Goal: Task Accomplishment & Management: Use online tool/utility

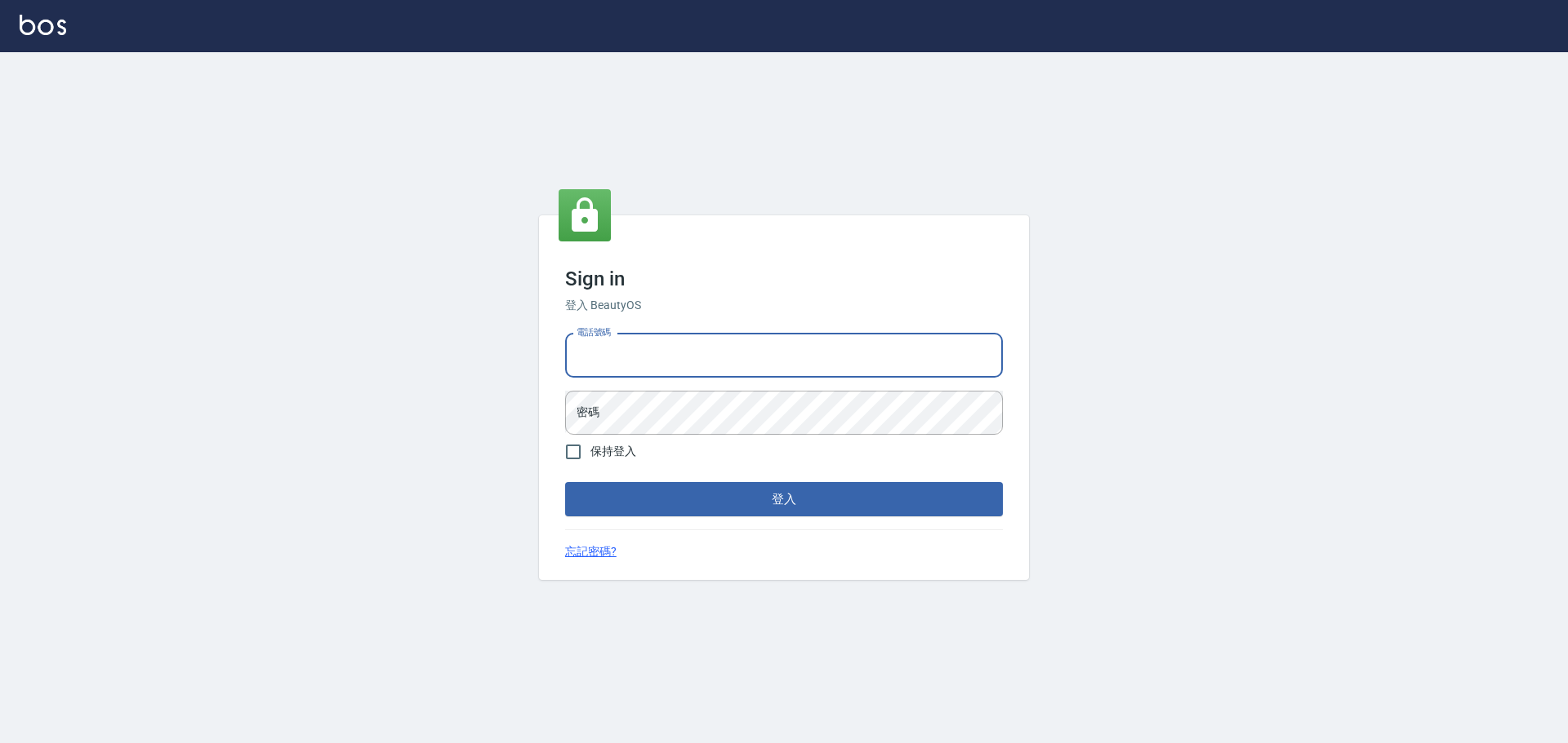
click at [693, 357] on input "電話號碼" at bounding box center [783, 355] width 437 height 44
type input "0981491131"
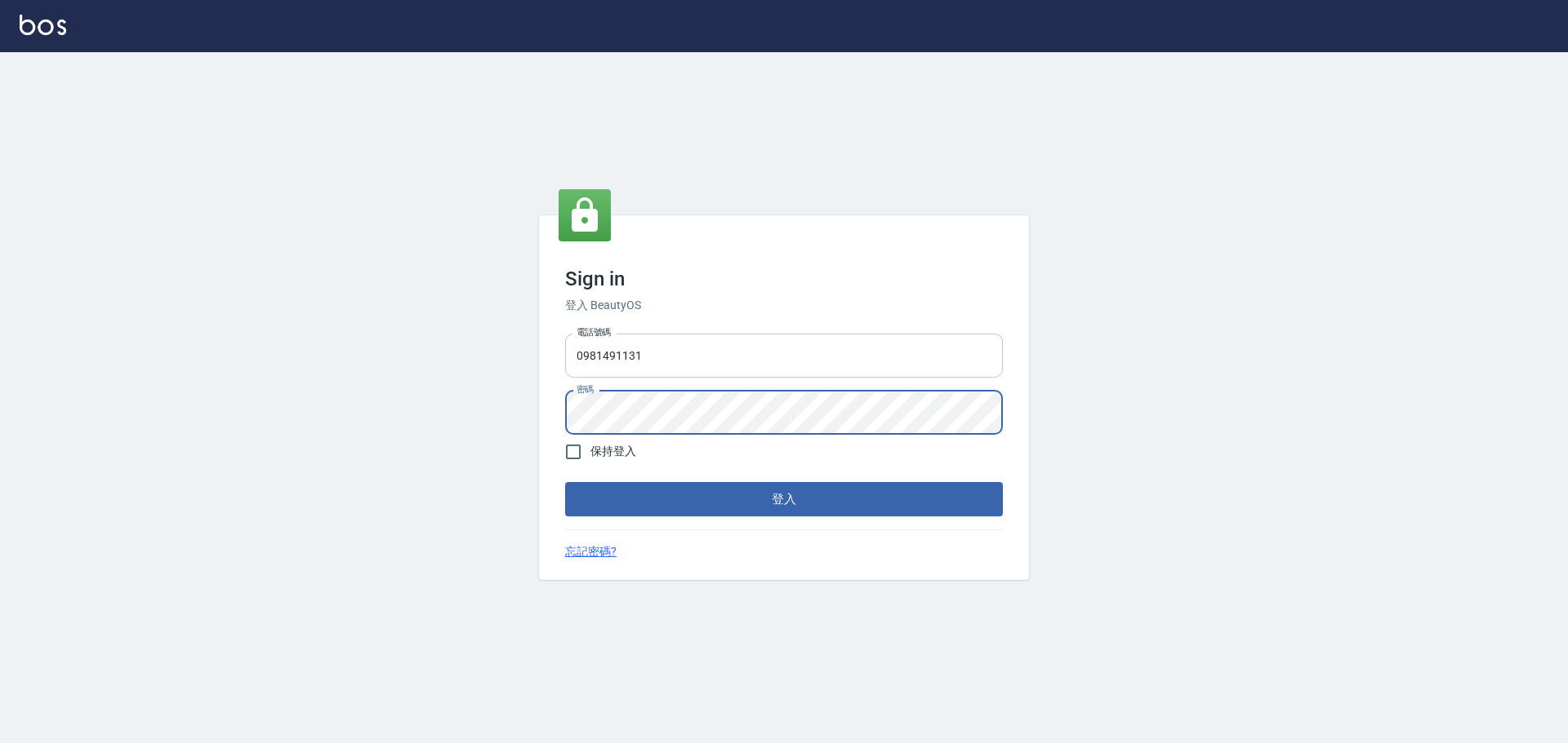
click at [565, 482] on button "登入" at bounding box center [783, 499] width 437 height 34
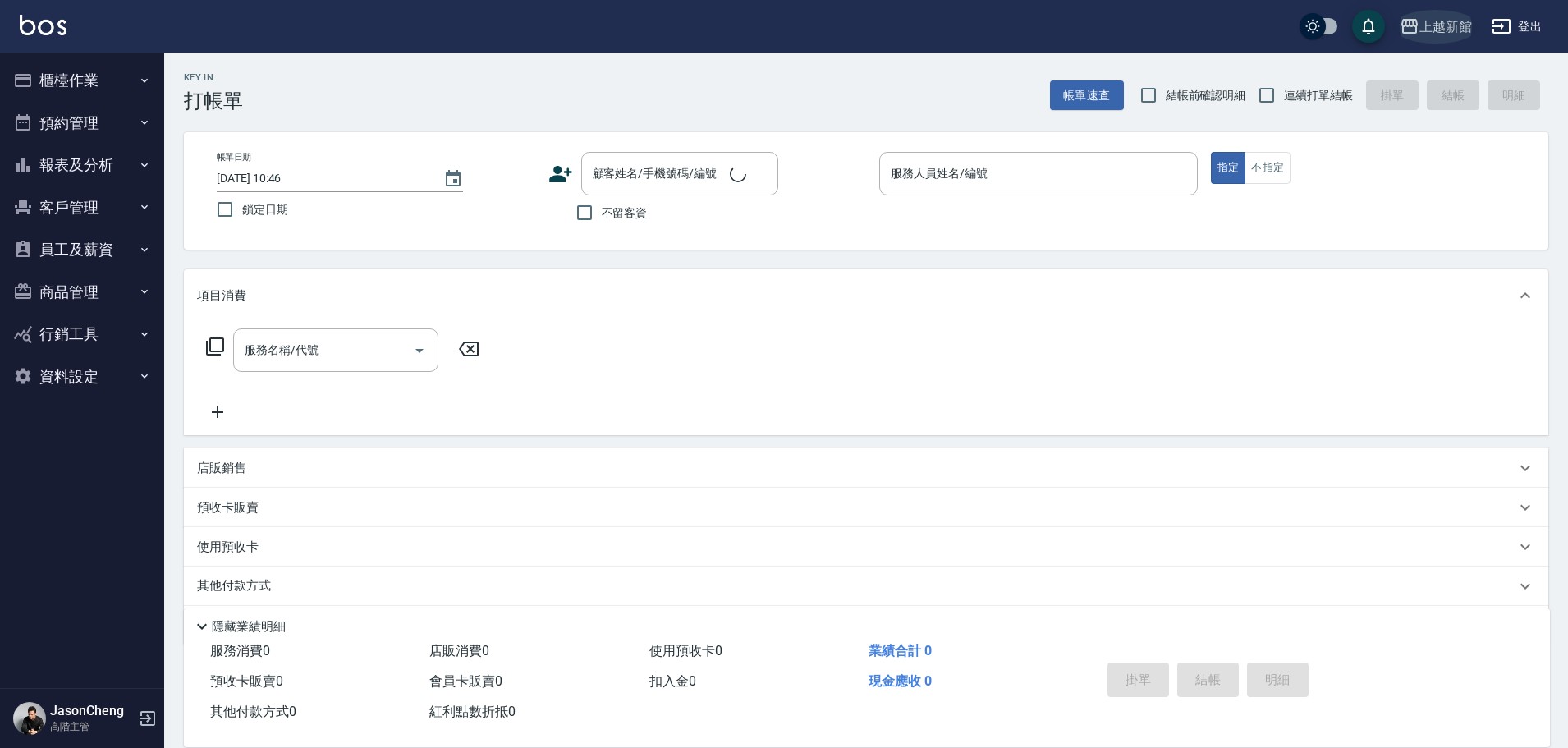
click at [1456, 27] on div "上越新館" at bounding box center [1446, 27] width 53 height 21
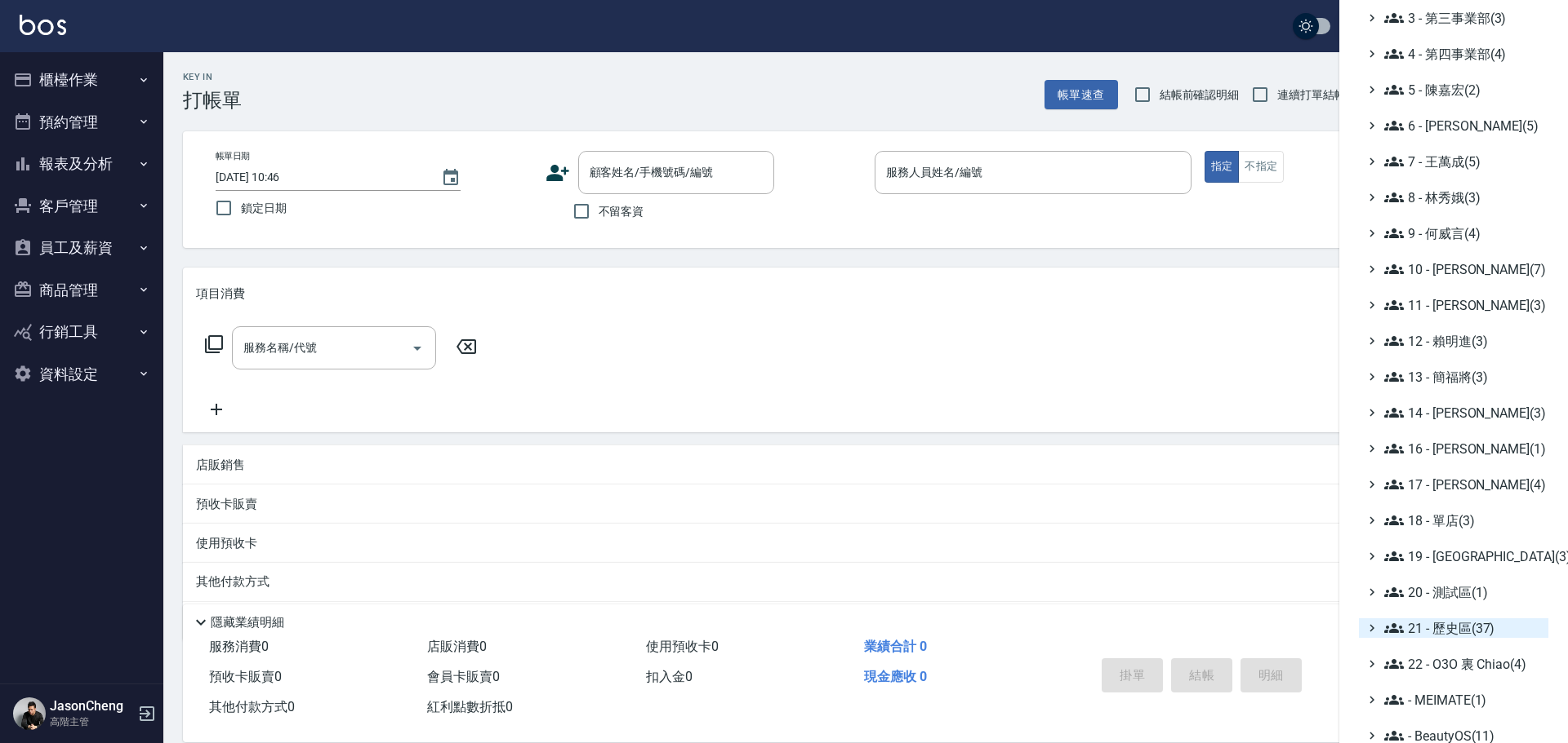
scroll to position [190, 0]
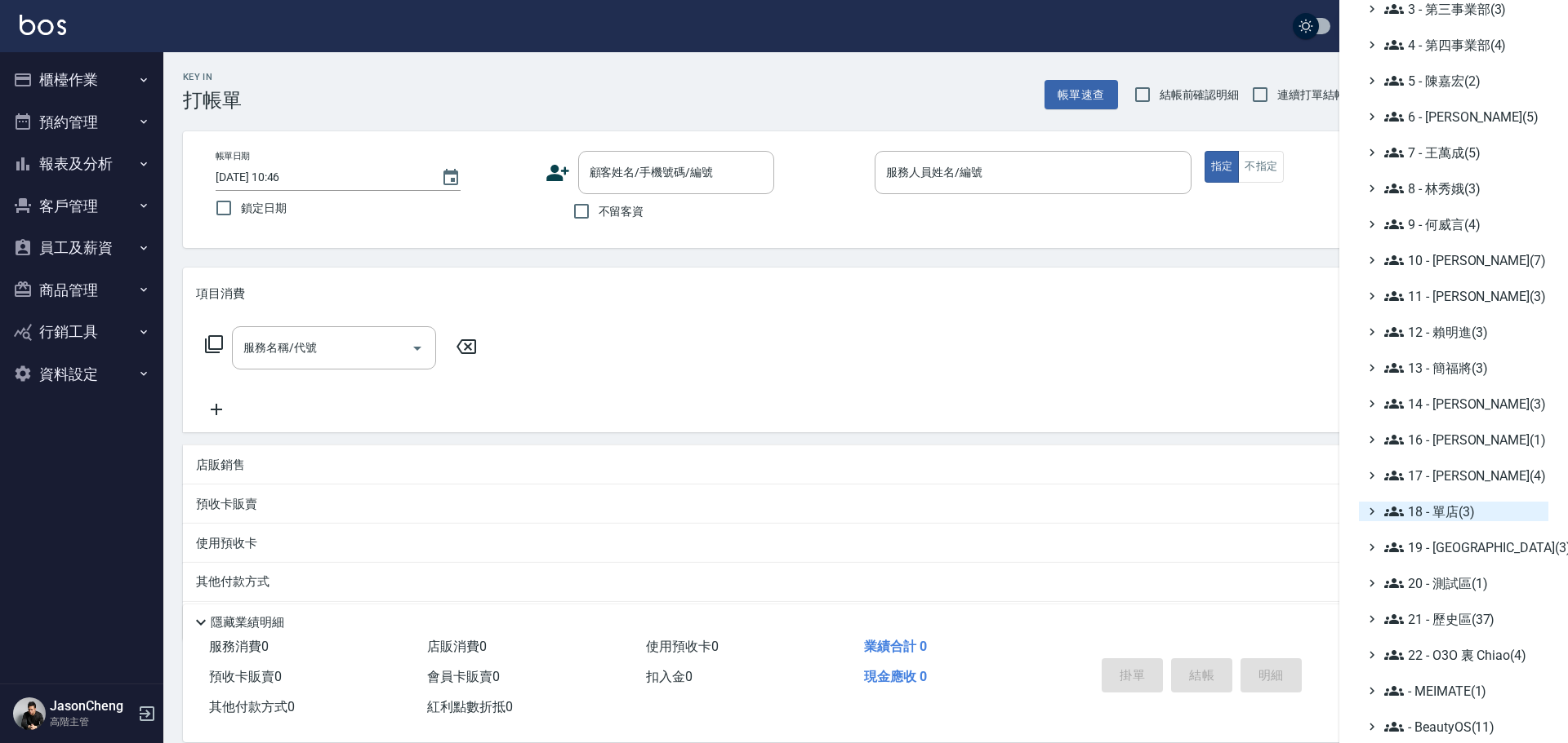
click at [1477, 519] on span "18 - 單店(3)" at bounding box center [1463, 511] width 158 height 20
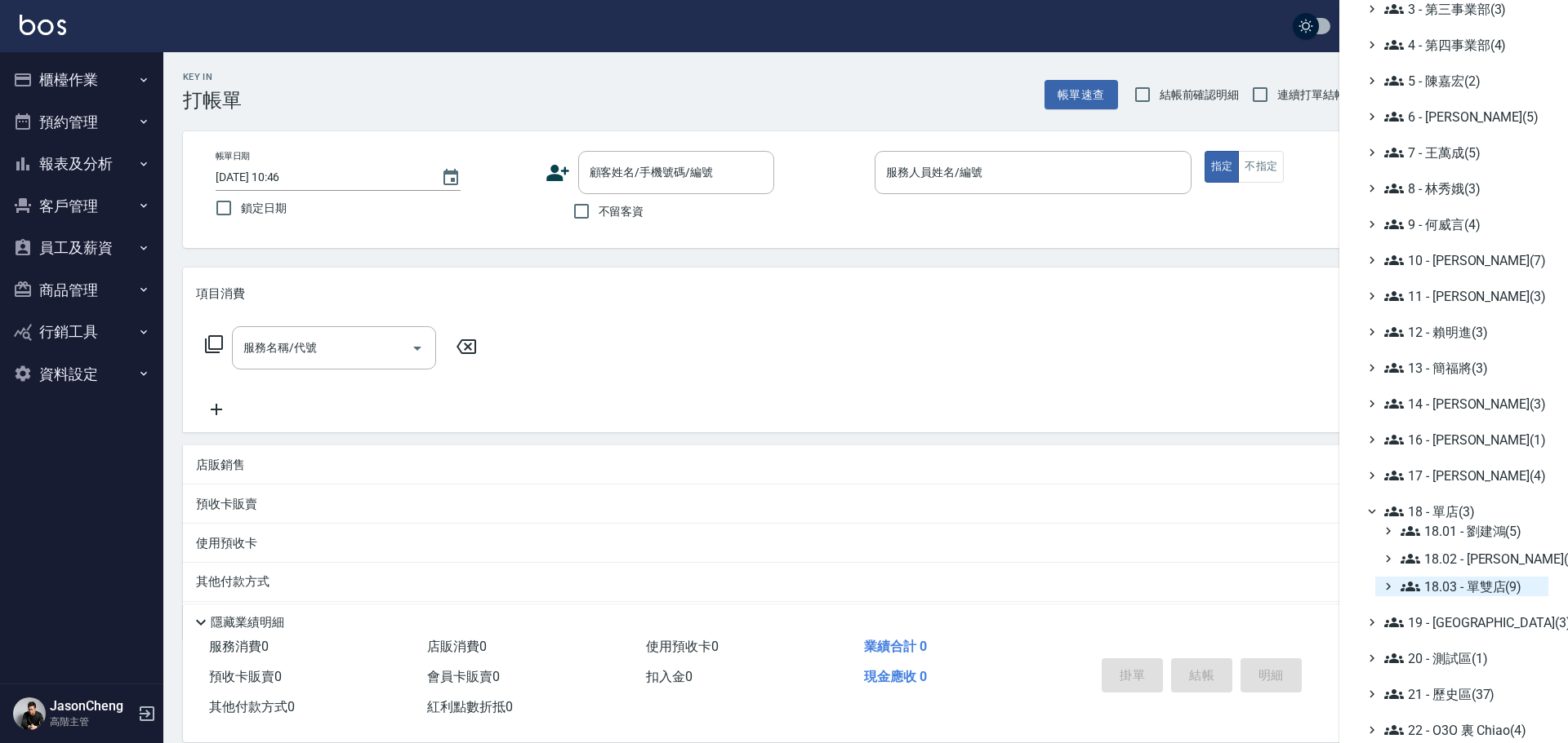
click at [1499, 590] on span "18.03 - 單雙店(9)" at bounding box center [1471, 586] width 141 height 20
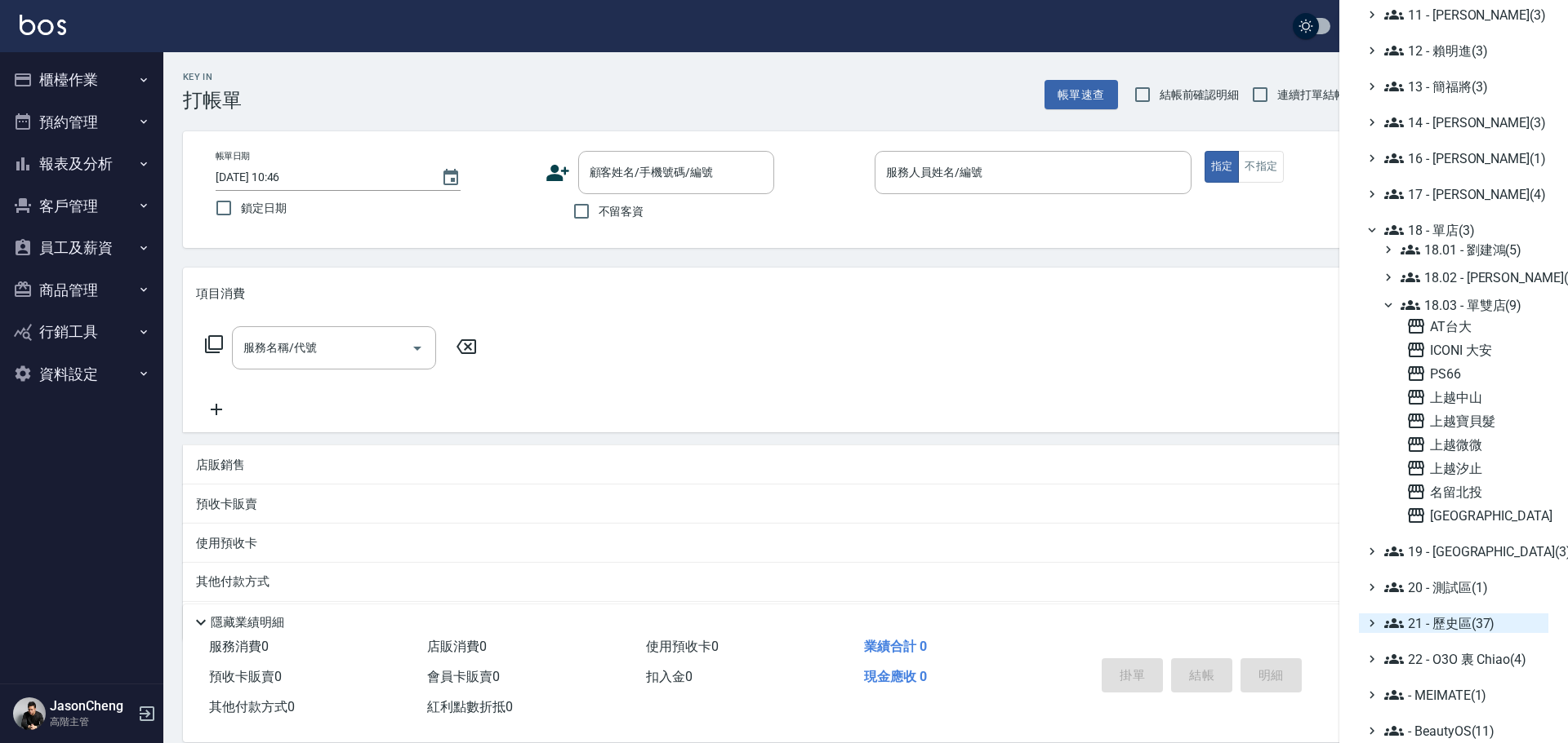
scroll to position [476, 0]
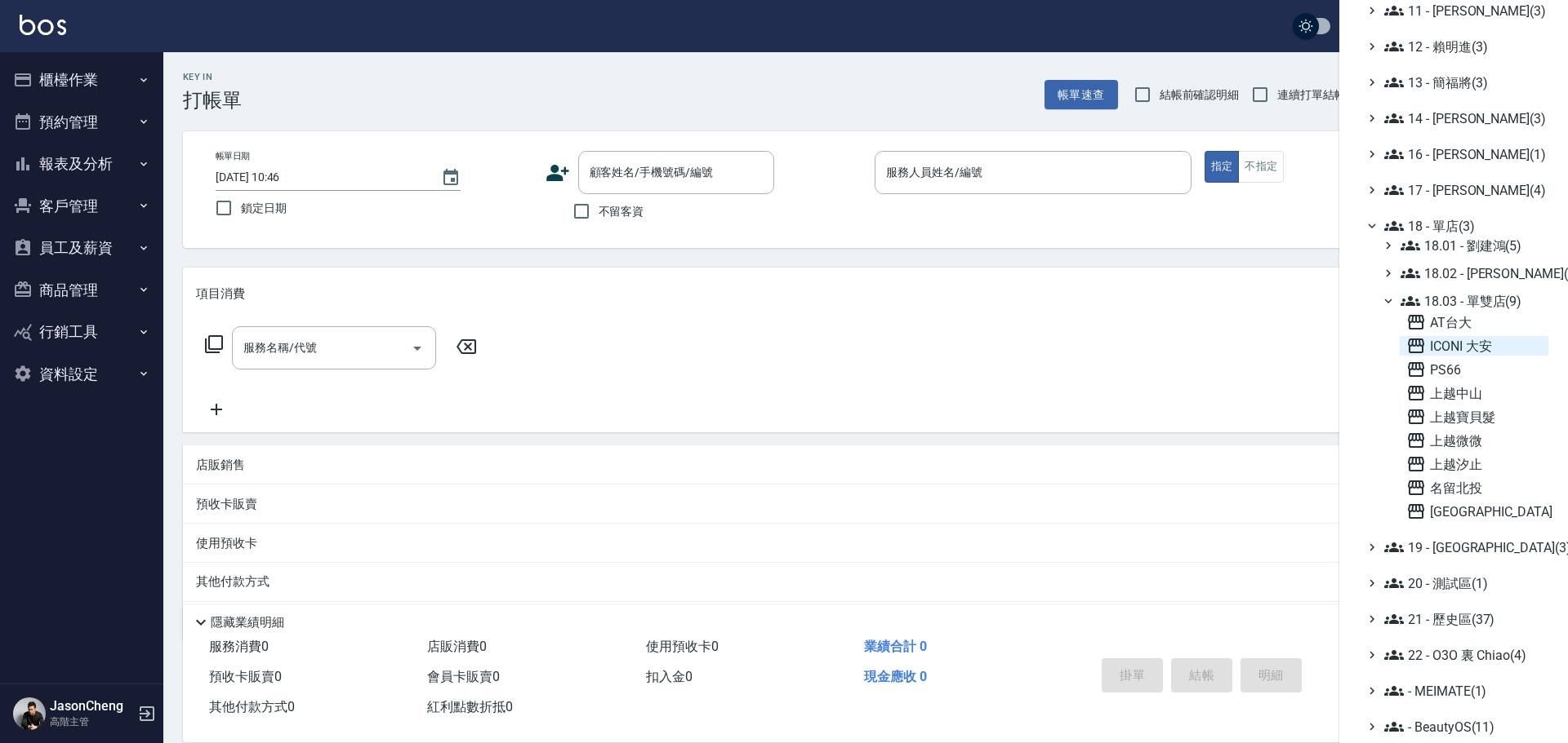
click at [1457, 346] on span "ICONI 大安" at bounding box center [1473, 346] width 135 height 20
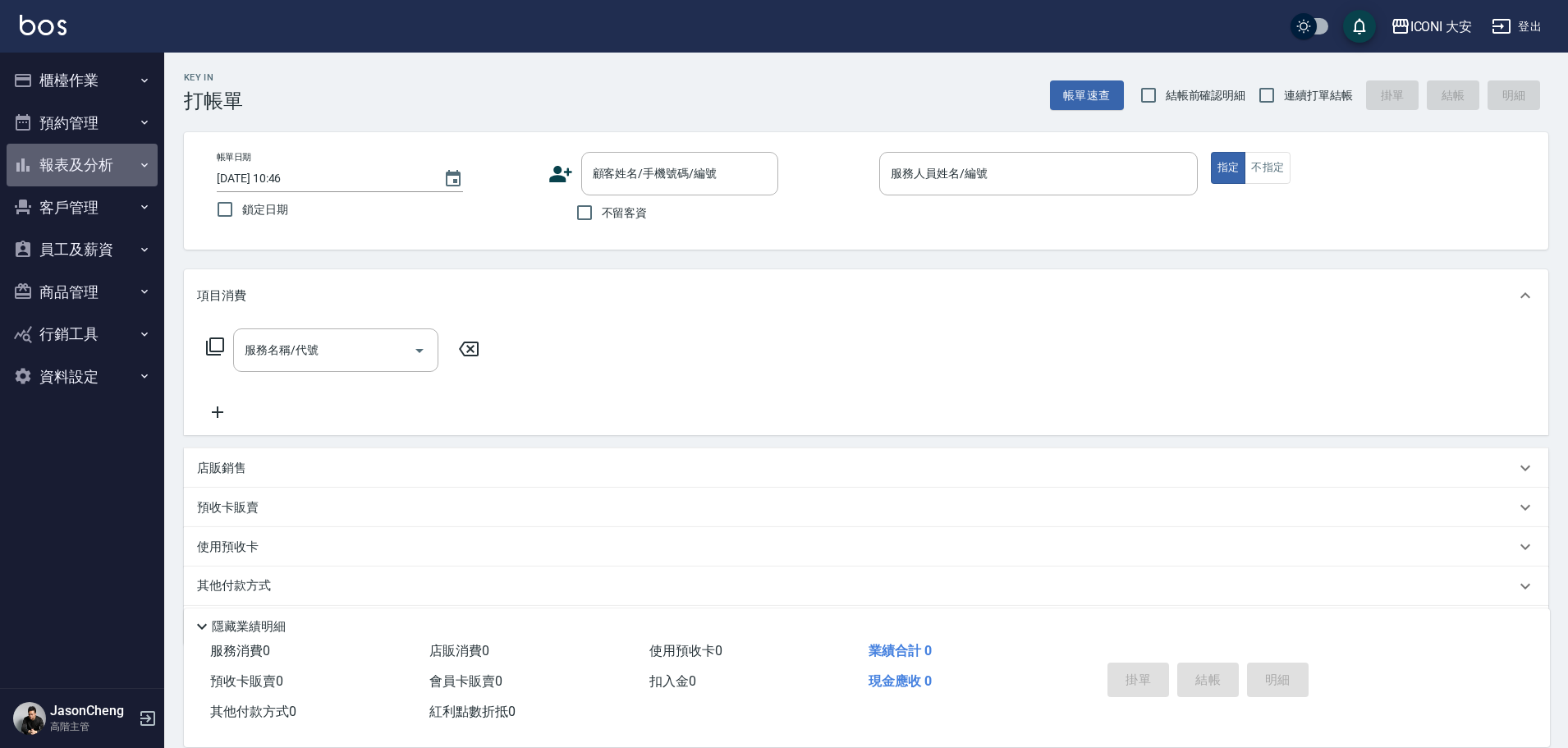
click at [64, 161] on button "報表及分析" at bounding box center [82, 165] width 151 height 43
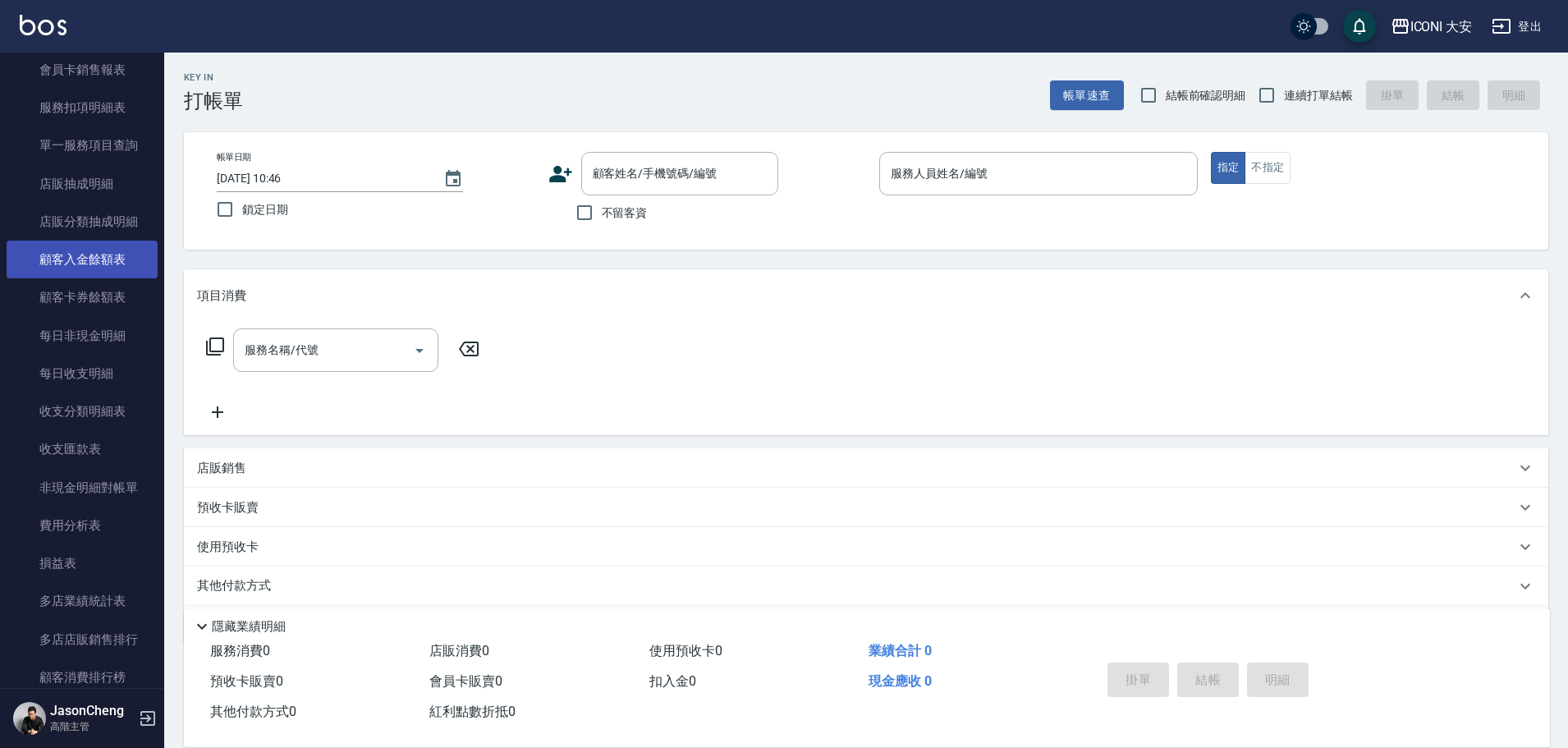
scroll to position [1232, 0]
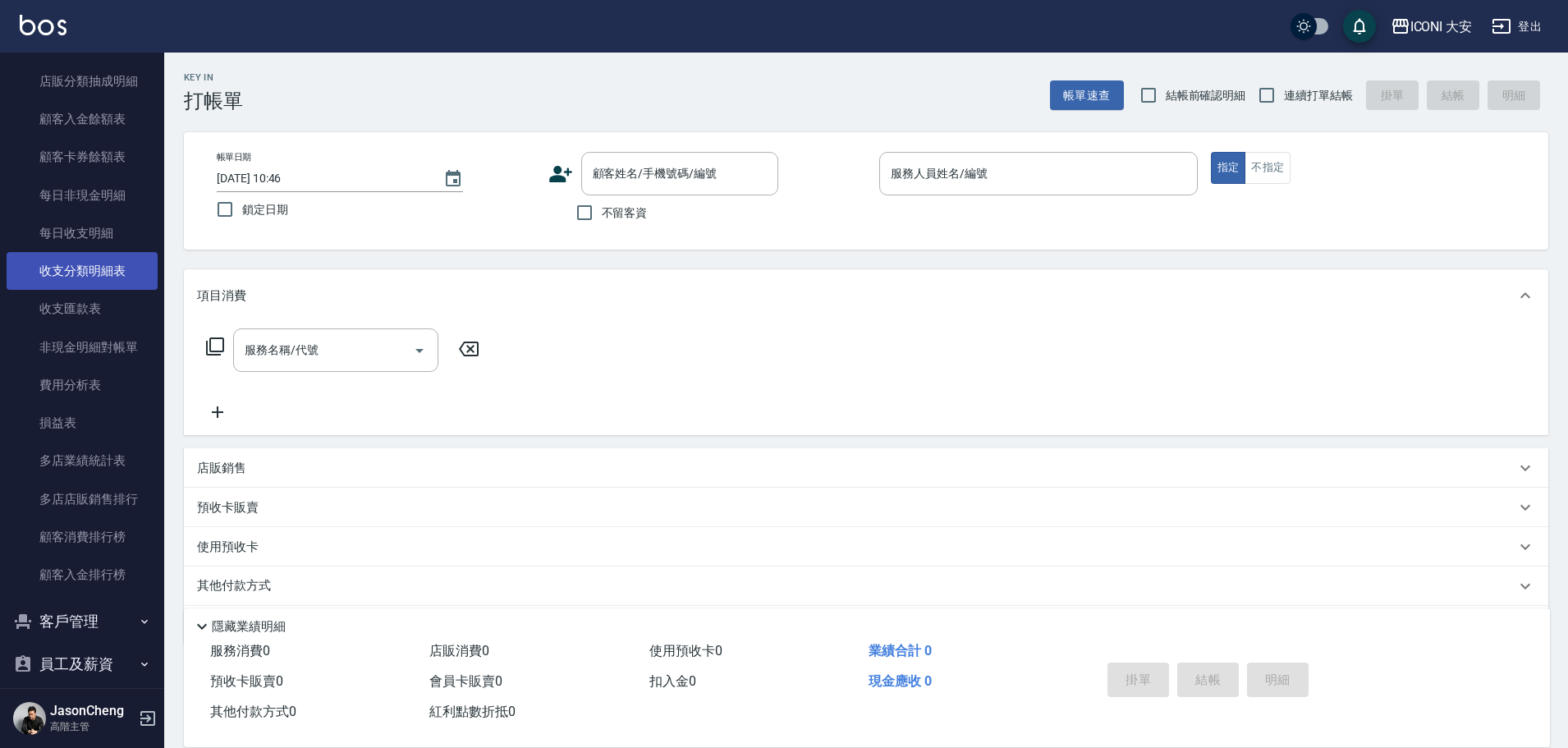
click at [117, 260] on link "收支分類明細表" at bounding box center [82, 272] width 151 height 38
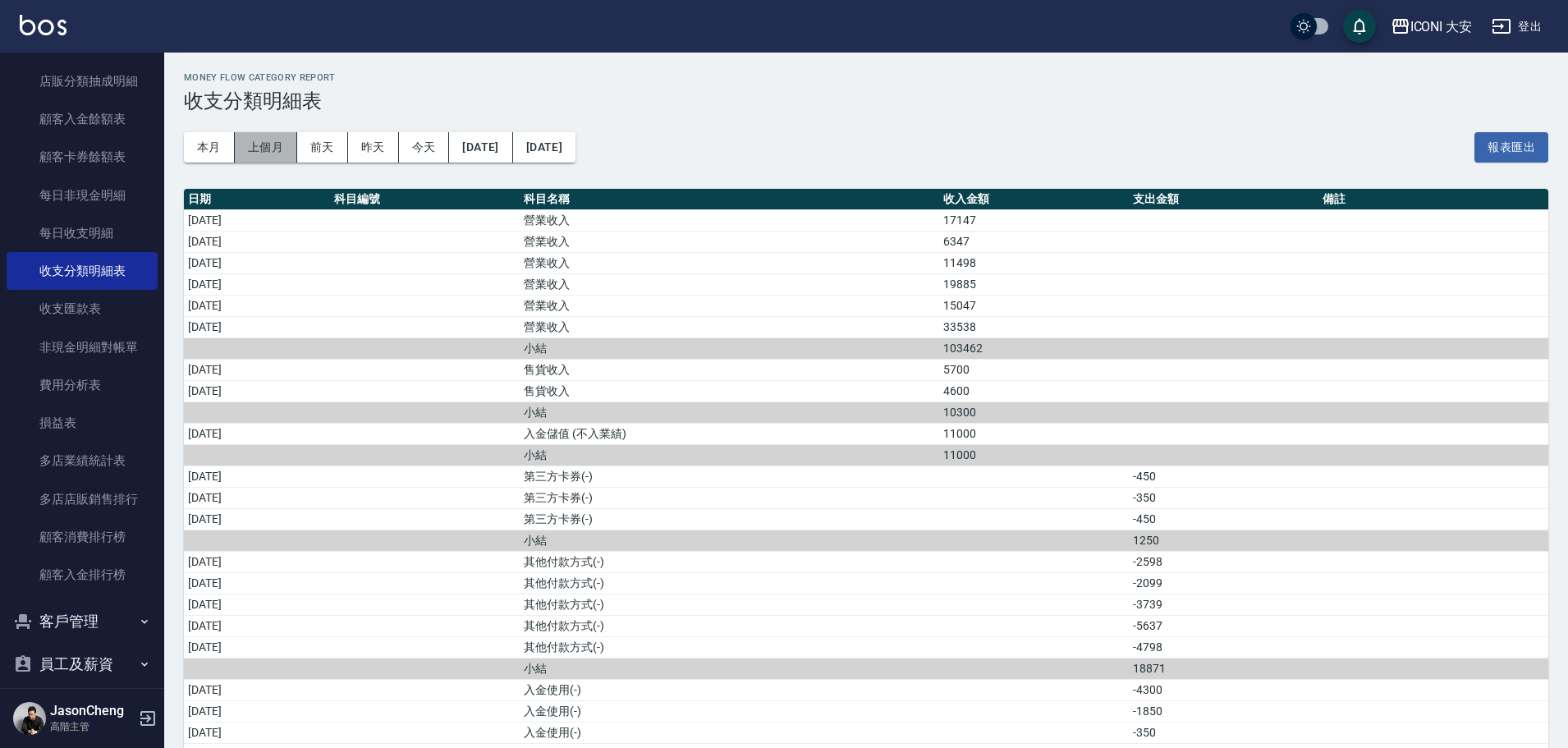
click at [254, 148] on button "上個月" at bounding box center [266, 147] width 62 height 30
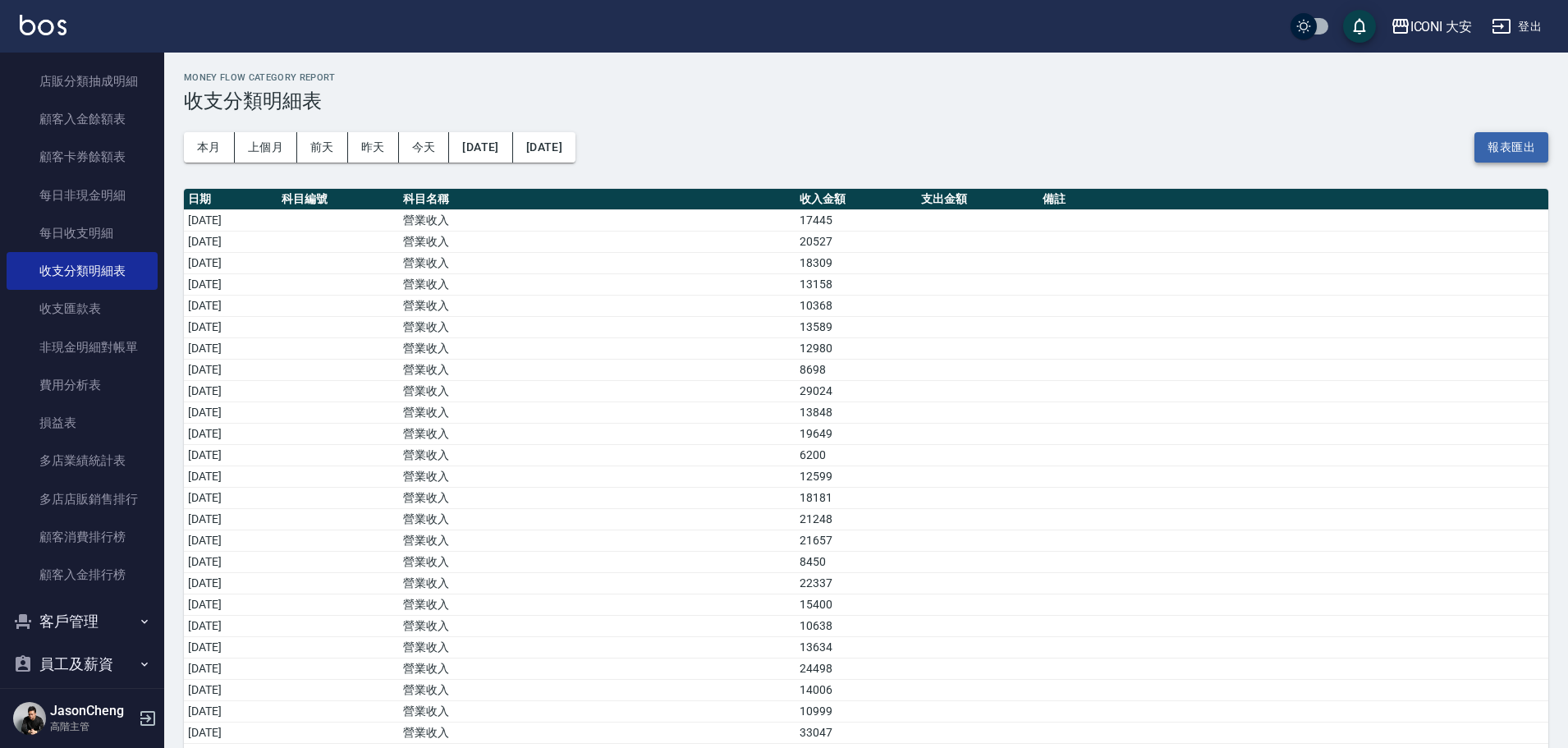
click at [1501, 141] on button "報表匯出" at bounding box center [1511, 147] width 74 height 30
